Goal: Information Seeking & Learning: Check status

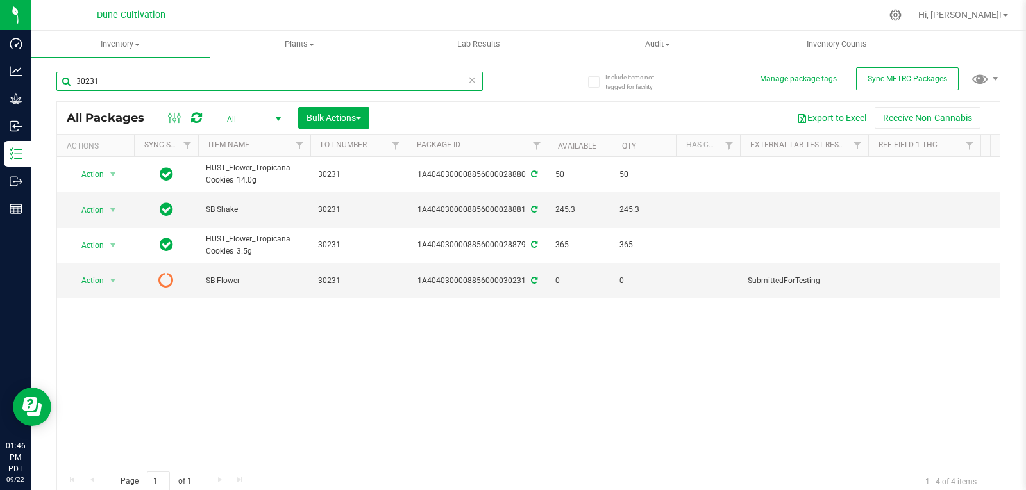
click at [156, 90] on input "30231" at bounding box center [269, 81] width 426 height 19
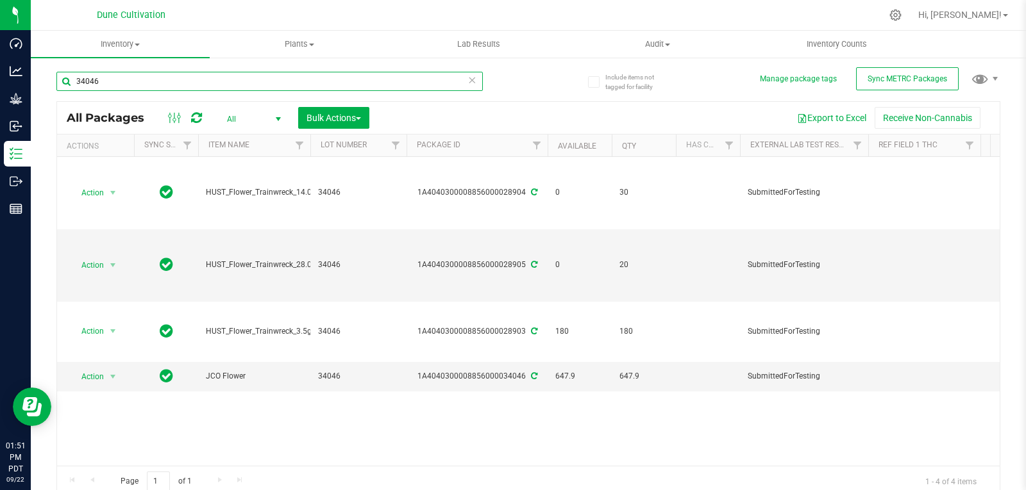
click at [156, 90] on input "34046" at bounding box center [269, 81] width 426 height 19
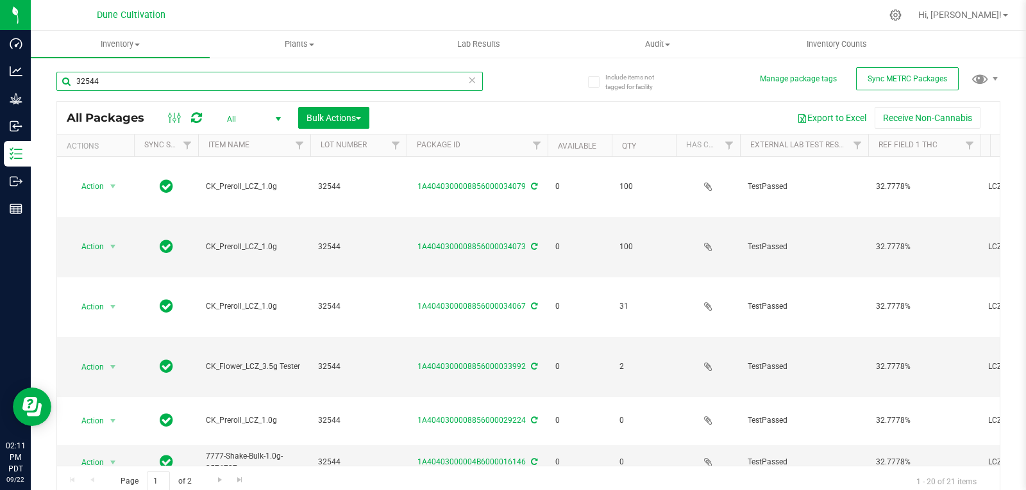
click at [105, 80] on input "32544" at bounding box center [269, 81] width 426 height 19
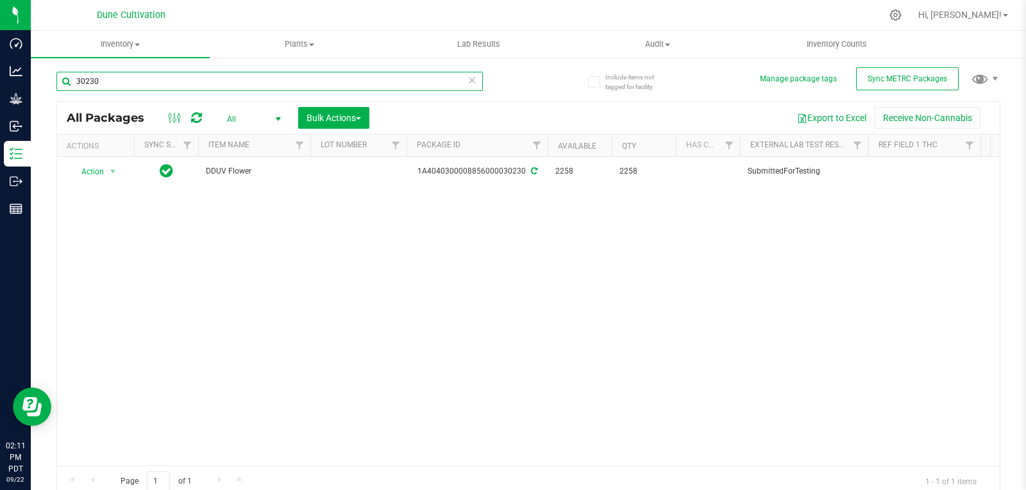
click at [169, 83] on input "30230" at bounding box center [269, 81] width 426 height 19
type input "30230"
